Goal: Information Seeking & Learning: Understand process/instructions

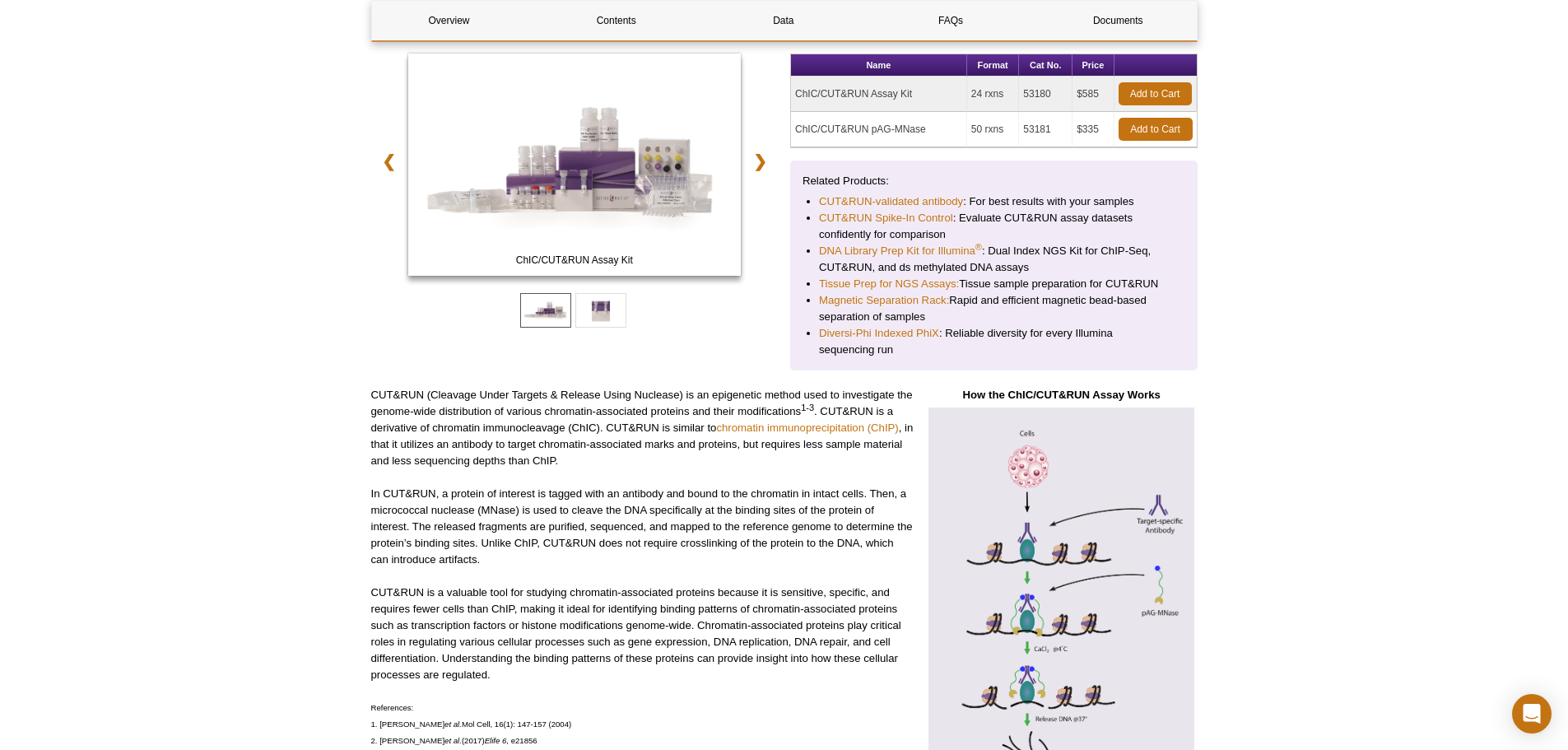
scroll to position [412, 0]
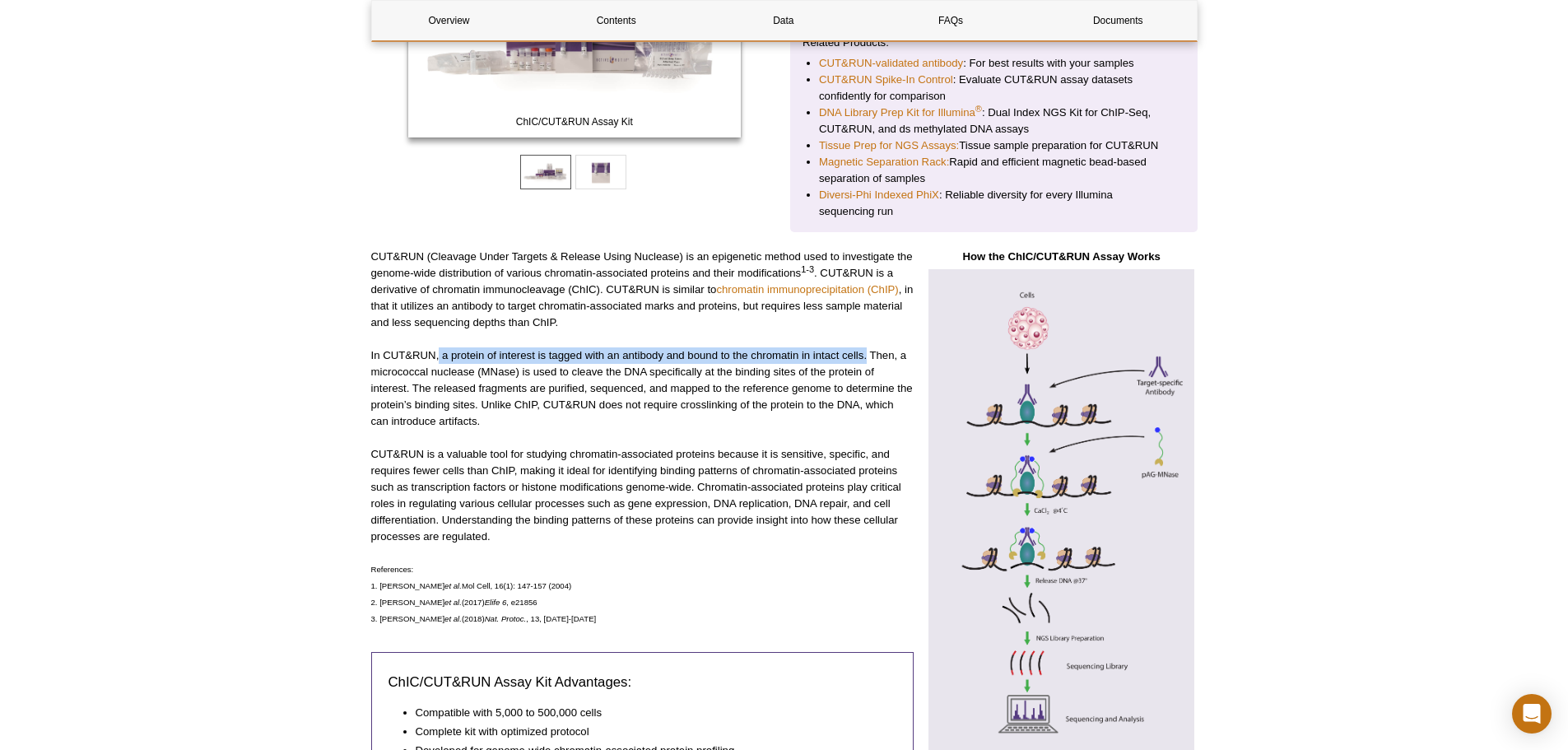
drag, startPoint x: 440, startPoint y: 355, endPoint x: 868, endPoint y: 360, distance: 428.0
click at [868, 360] on p "In CUT&RUN, a protein of interest is tagged with an antibody and bound to the c…" at bounding box center [642, 389] width 542 height 83
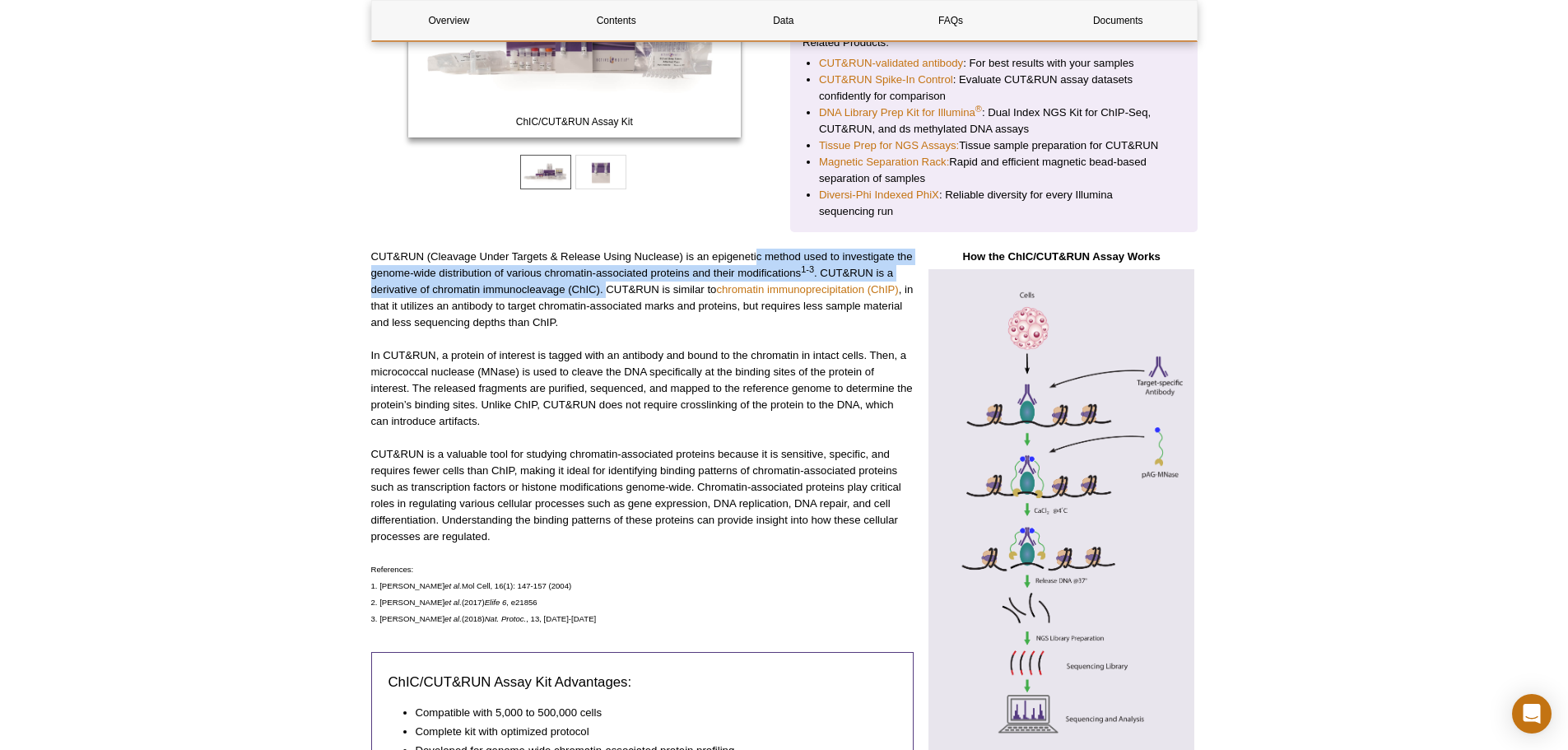
drag, startPoint x: 758, startPoint y: 261, endPoint x: 606, endPoint y: 293, distance: 155.3
click at [606, 293] on p "CUT&RUN (Cleavage Under Targets & Release Using Nuclease) is an epigenetic meth…" at bounding box center [642, 289] width 542 height 83
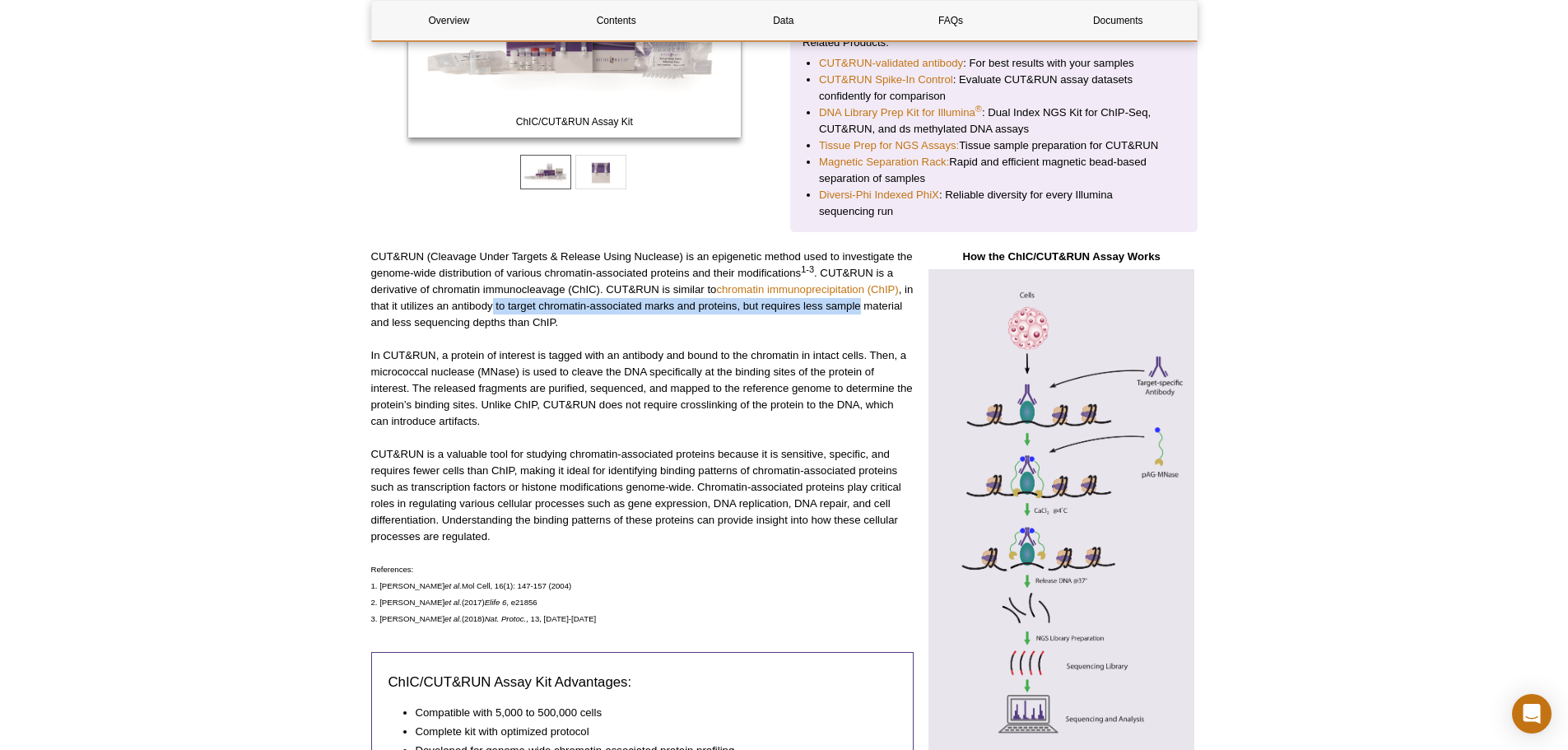
drag, startPoint x: 504, startPoint y: 306, endPoint x: 877, endPoint y: 303, distance: 373.0
click at [877, 303] on p "CUT&RUN (Cleavage Under Targets & Release Using Nuclease) is an epigenetic meth…" at bounding box center [642, 289] width 542 height 83
click at [711, 391] on p "In CUT&RUN, a protein of interest is tagged with an antibody and bound to the c…" at bounding box center [642, 389] width 542 height 83
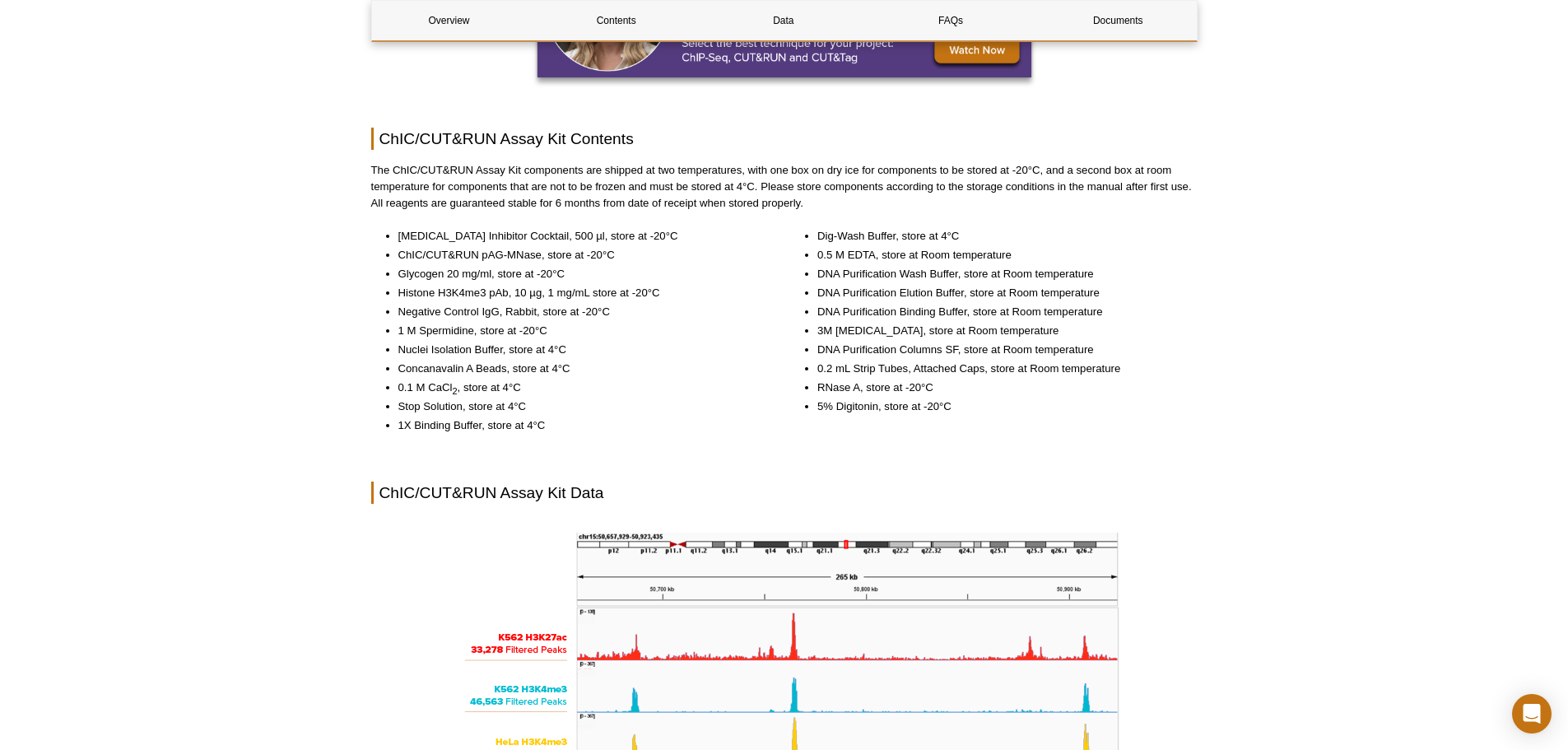
scroll to position [1730, 0]
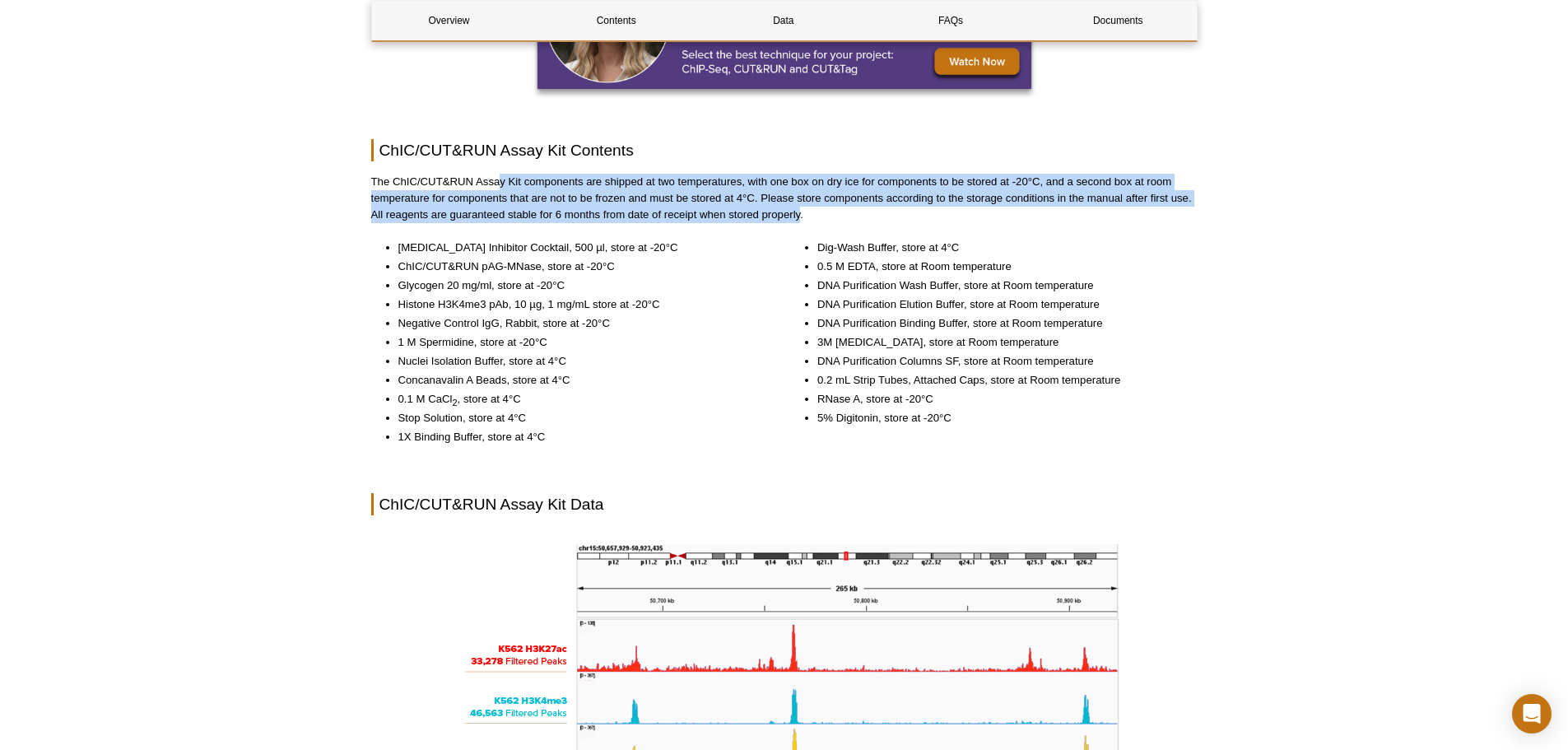
drag, startPoint x: 500, startPoint y: 180, endPoint x: 801, endPoint y: 217, distance: 303.3
click at [801, 217] on p "The ChIC/CUT&RUN Assay Kit components are shipped at two temperatures, with one…" at bounding box center [784, 198] width 827 height 49
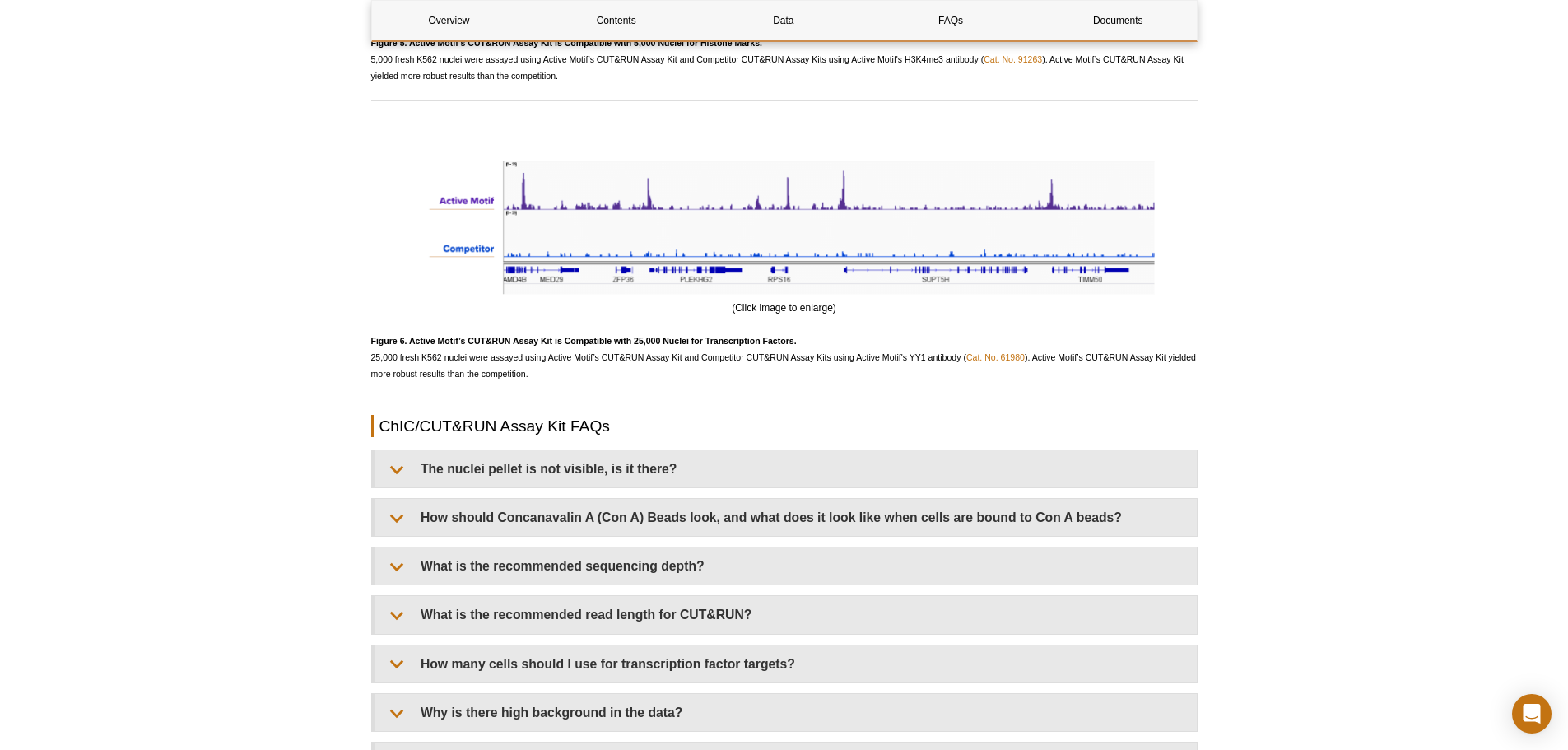
scroll to position [4613, 0]
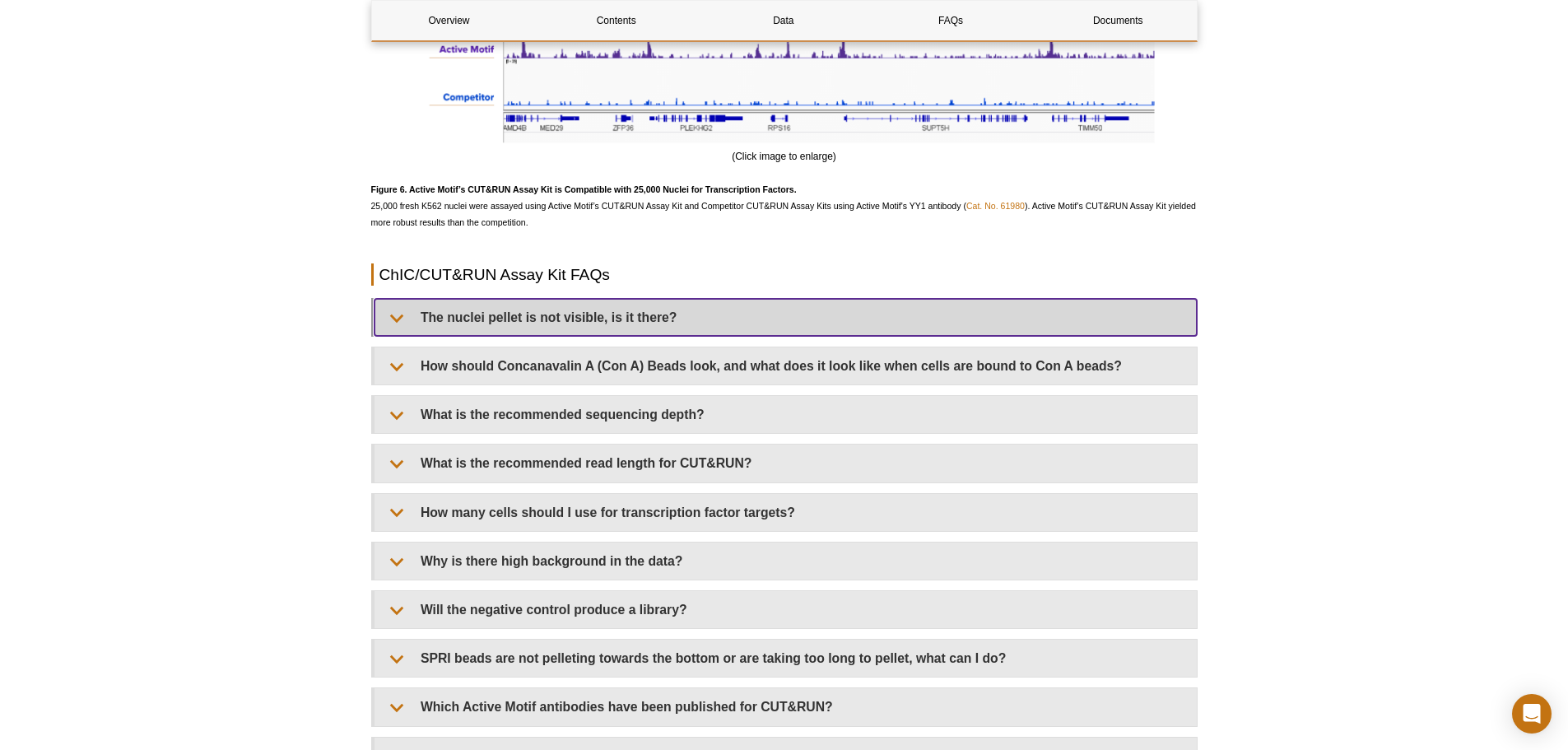
click at [581, 317] on summary "The nuclei pellet is not visible, is it there?" at bounding box center [786, 317] width 822 height 37
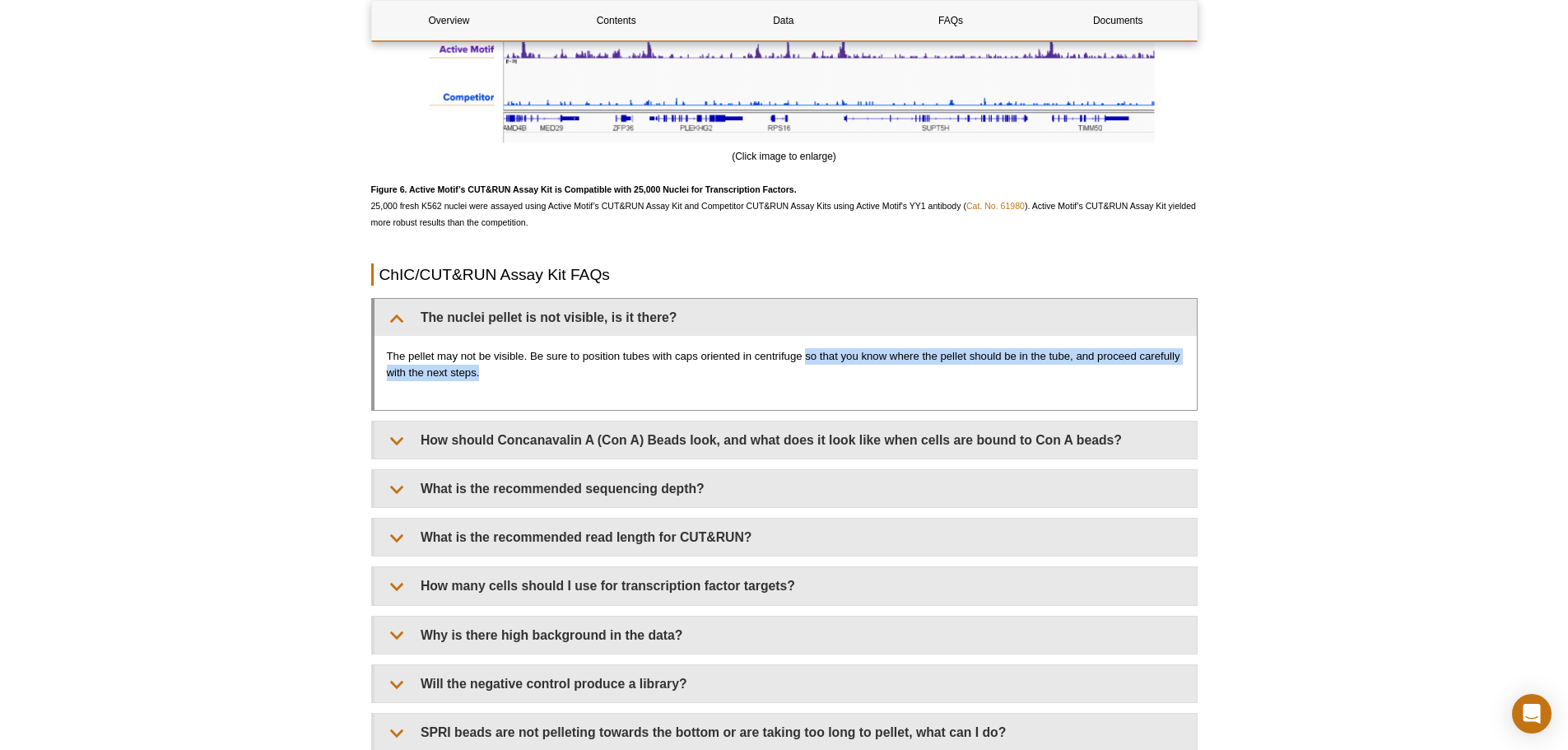
drag, startPoint x: 807, startPoint y: 359, endPoint x: 687, endPoint y: 366, distance: 120.2
click at [687, 366] on p "The pellet may not be visible. Be sure to position tubes with caps oriented in …" at bounding box center [786, 364] width 798 height 33
click at [437, 365] on p "The pellet may not be visible. Be sure to position tubes with caps oriented in …" at bounding box center [786, 364] width 798 height 33
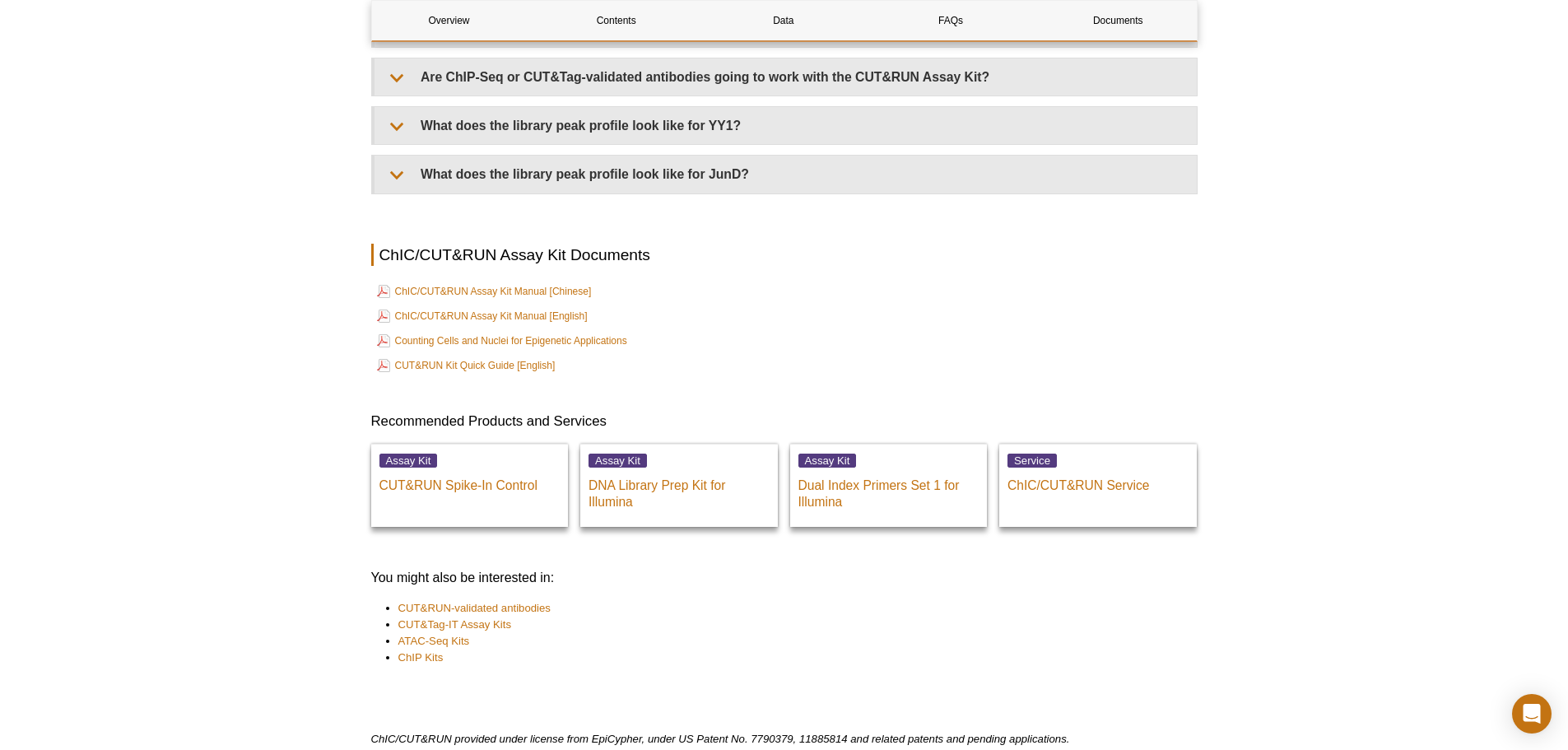
scroll to position [5519, 0]
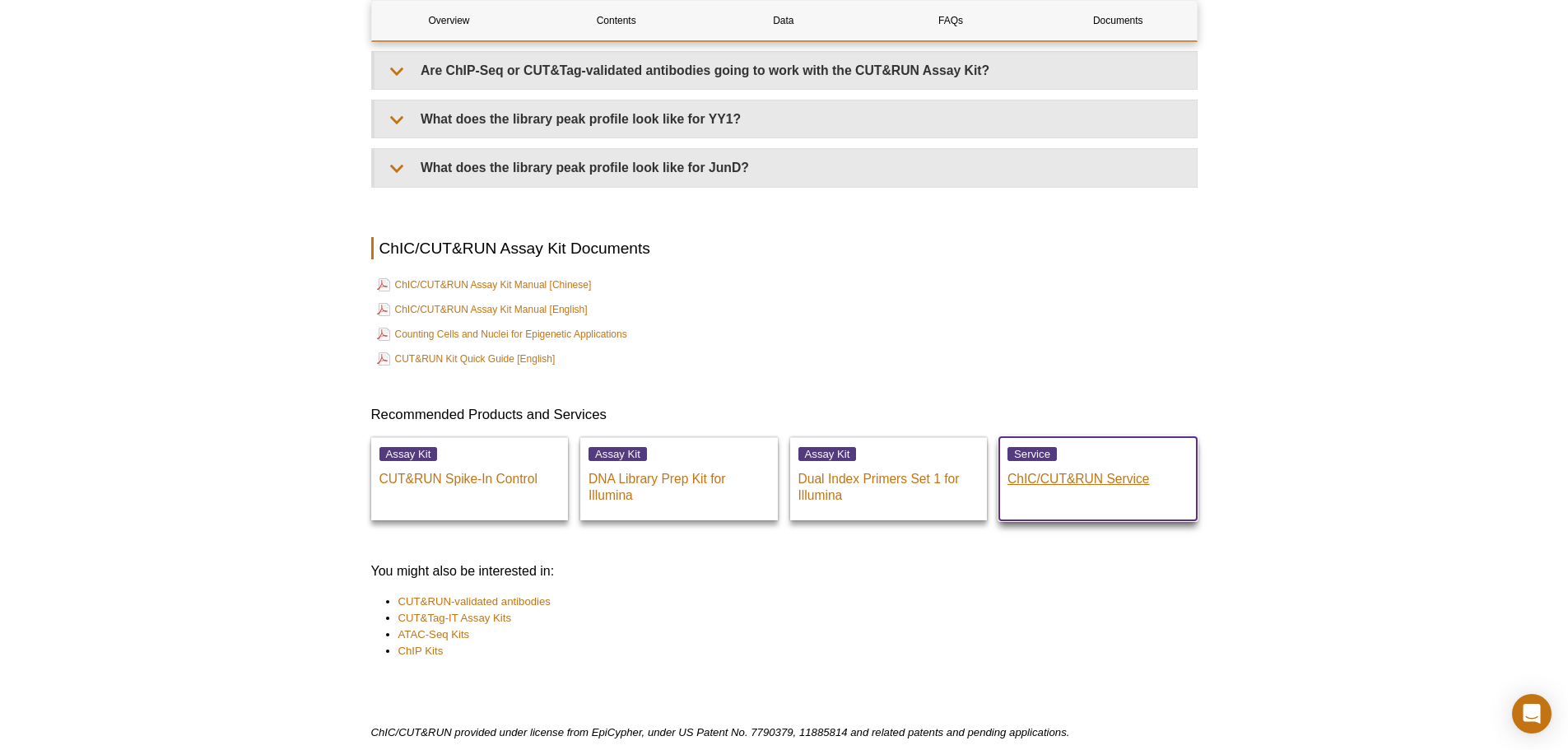
click at [1049, 484] on p "ChIC/CUT&RUN Service" at bounding box center [1098, 475] width 181 height 25
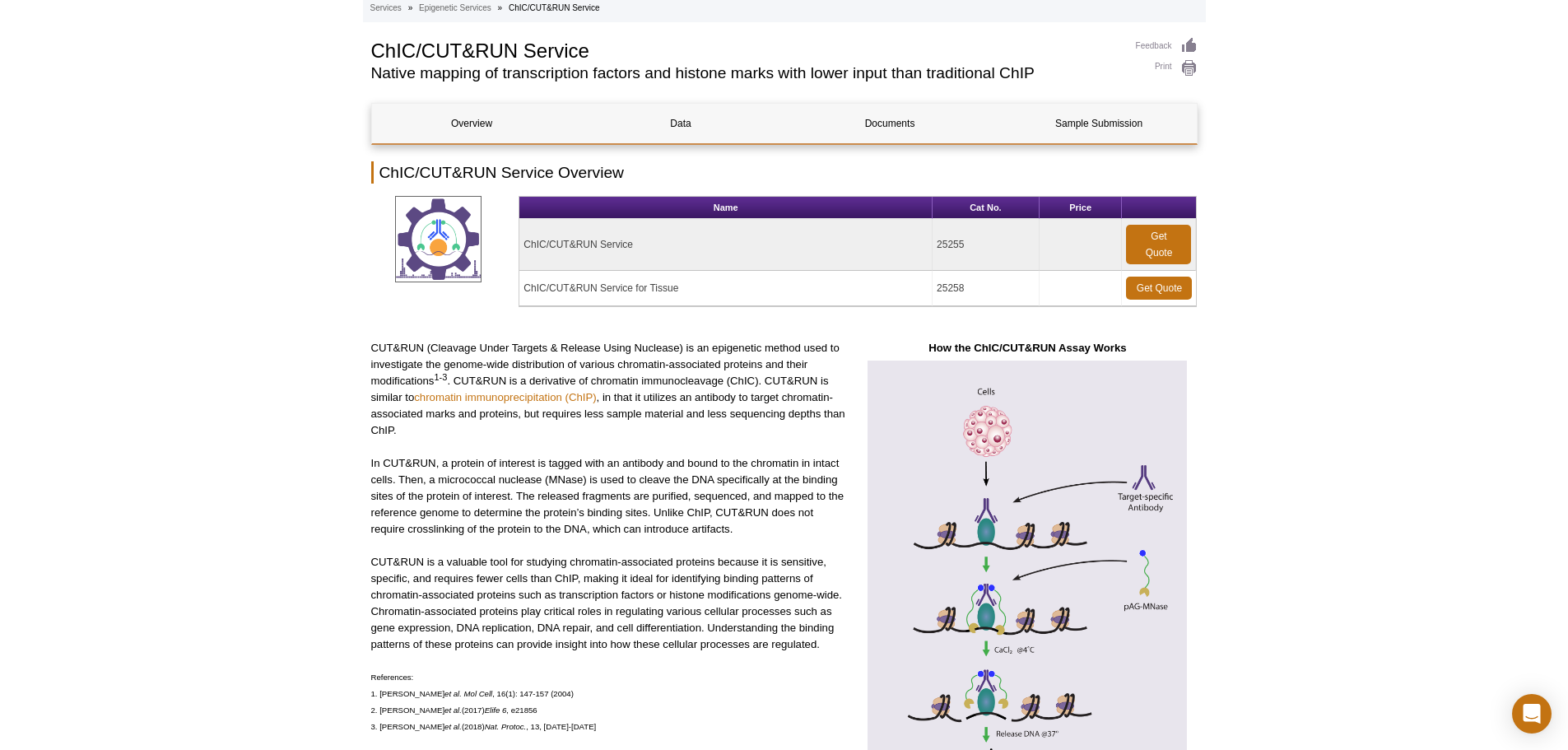
scroll to position [84, 0]
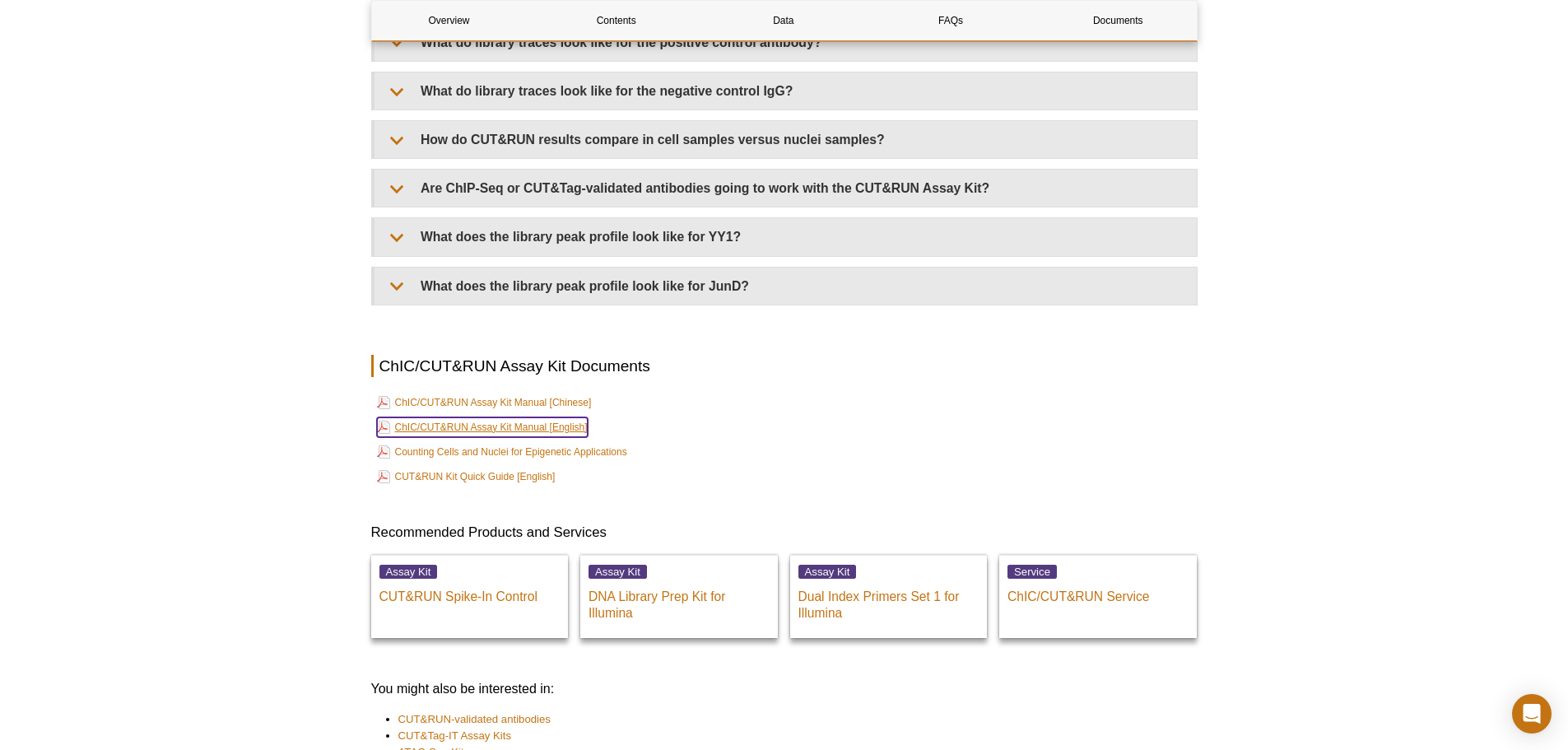
scroll to position [3554, 0]
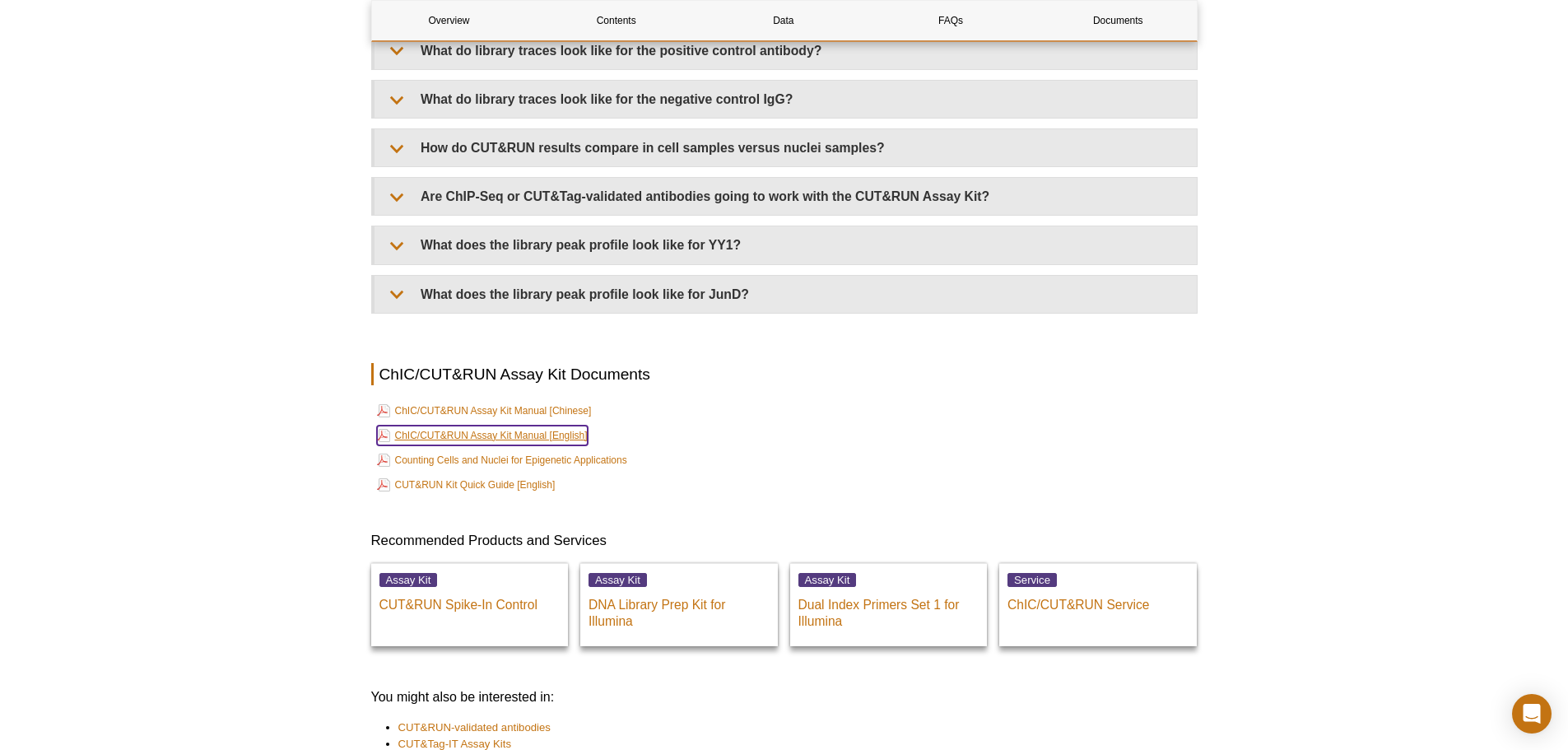
click at [518, 436] on link "ChIC/CUT&RUN Assay Kit Manual [English]" at bounding box center [482, 435] width 211 height 20
